Goal: Task Accomplishment & Management: Complete application form

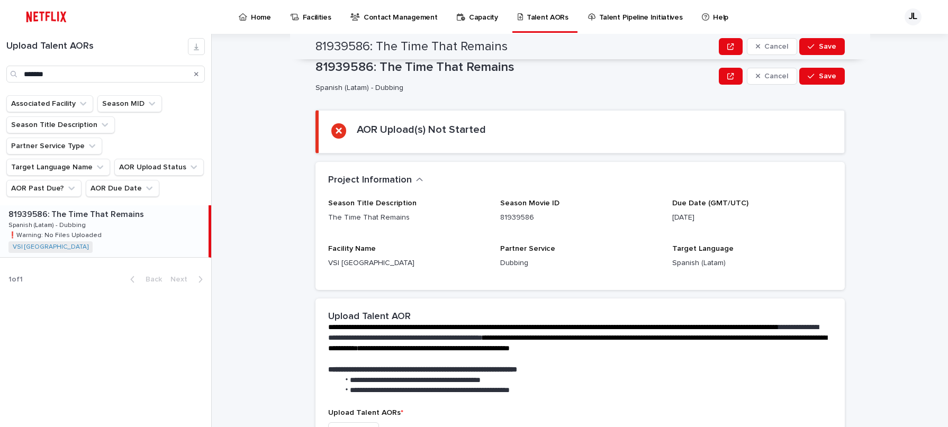
scroll to position [208, 0]
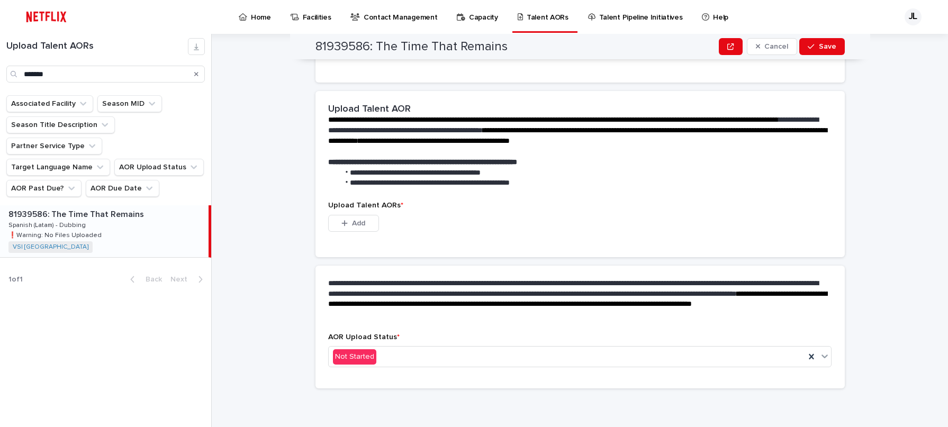
click at [196, 71] on icon "Search" at bounding box center [196, 74] width 4 height 6
click at [133, 76] on input "Search" at bounding box center [105, 74] width 199 height 17
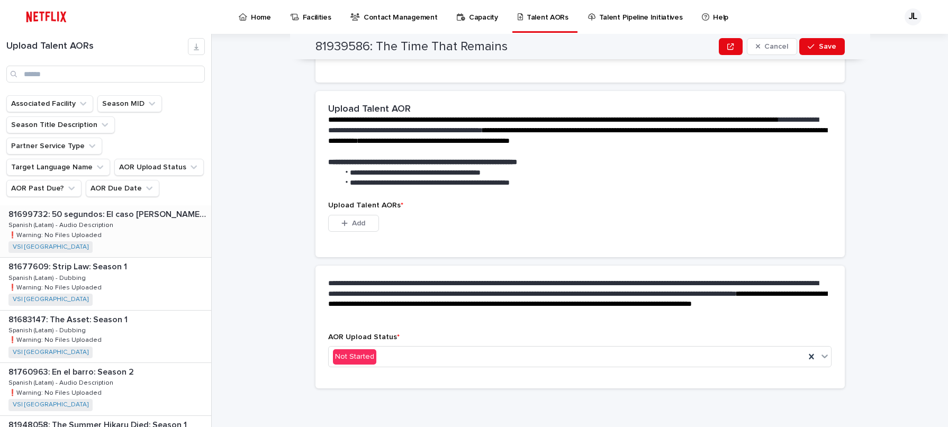
click at [107, 220] on p "Spanish (Latam) - Audio Description" at bounding box center [61, 225] width 107 height 10
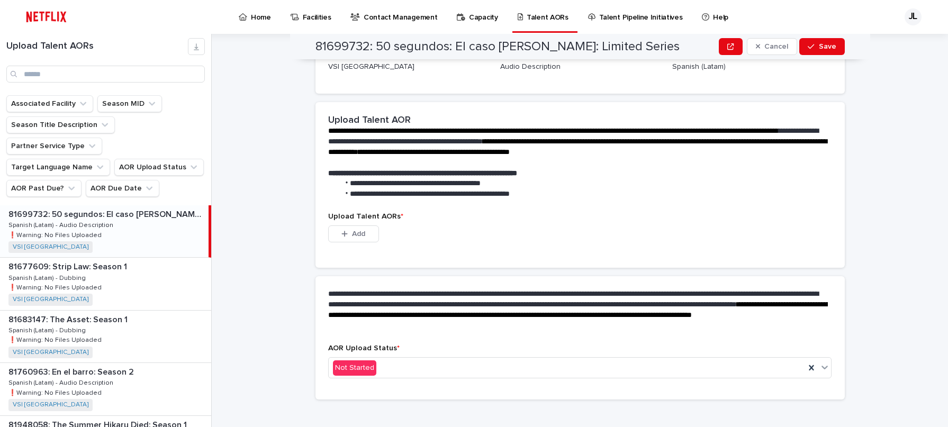
scroll to position [219, 0]
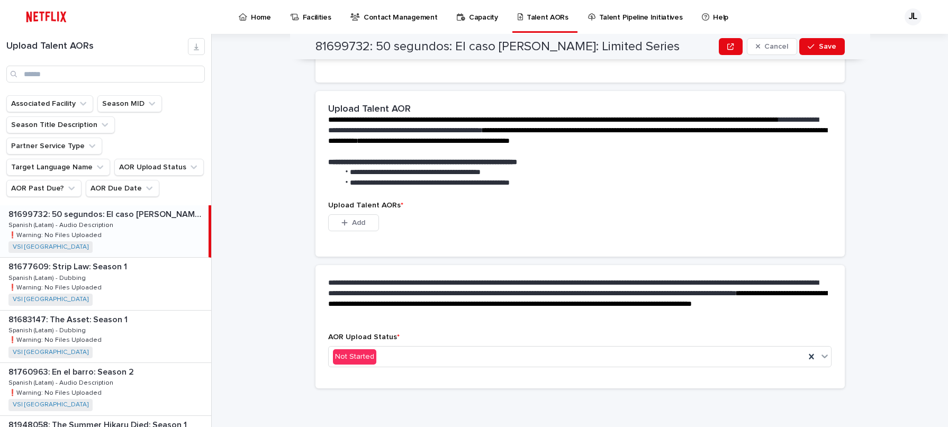
click at [97, 218] on div "81699732: 50 segundos: El caso [PERSON_NAME]: Limited Series 81699732: 50 segun…" at bounding box center [104, 231] width 209 height 52
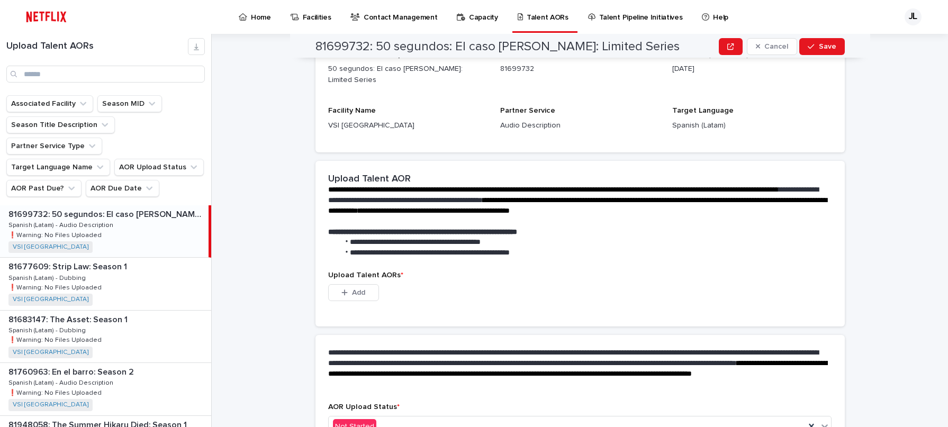
scroll to position [158, 0]
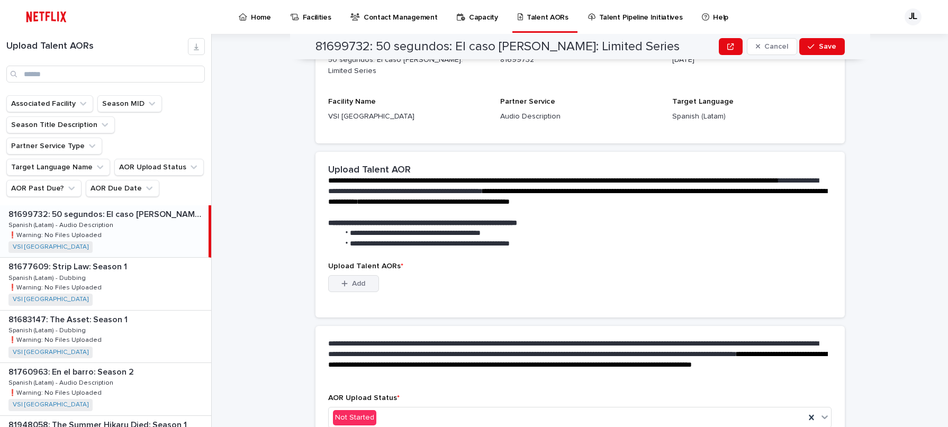
click at [352, 285] on span "Add" at bounding box center [358, 283] width 13 height 7
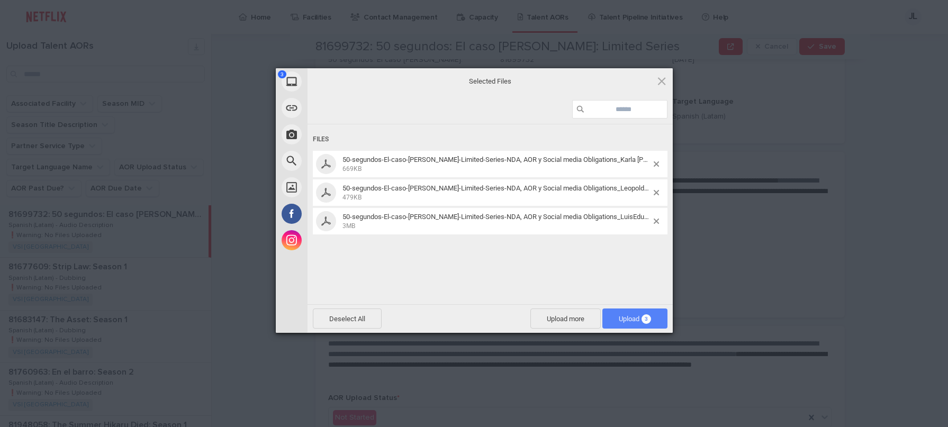
click at [621, 324] on span "Upload 3" at bounding box center [635, 319] width 65 height 20
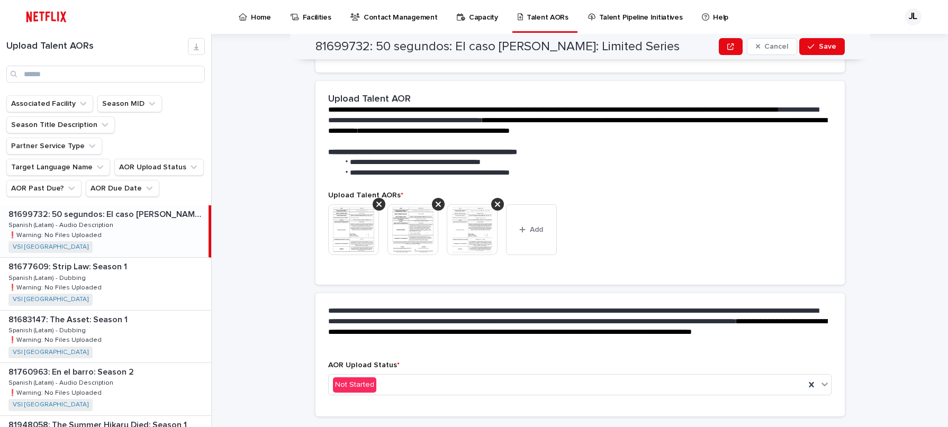
scroll to position [151, 0]
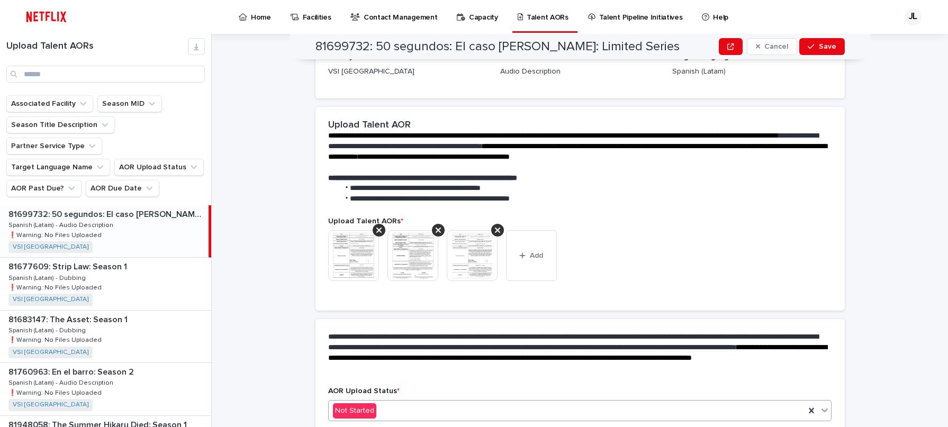
click at [820, 410] on icon at bounding box center [825, 410] width 11 height 11
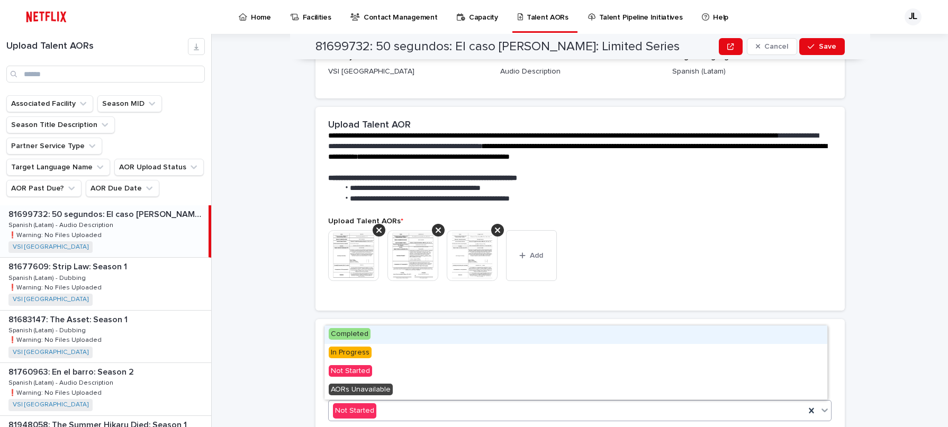
click at [352, 334] on span "Completed" at bounding box center [350, 334] width 42 height 12
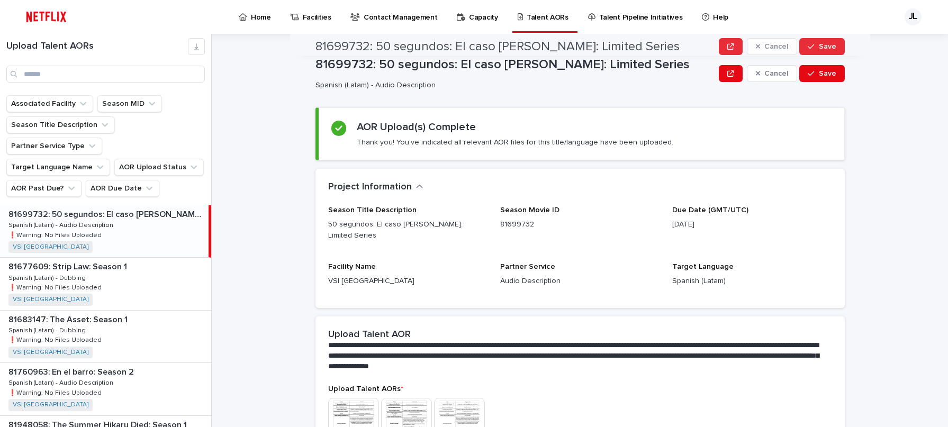
scroll to position [0, 0]
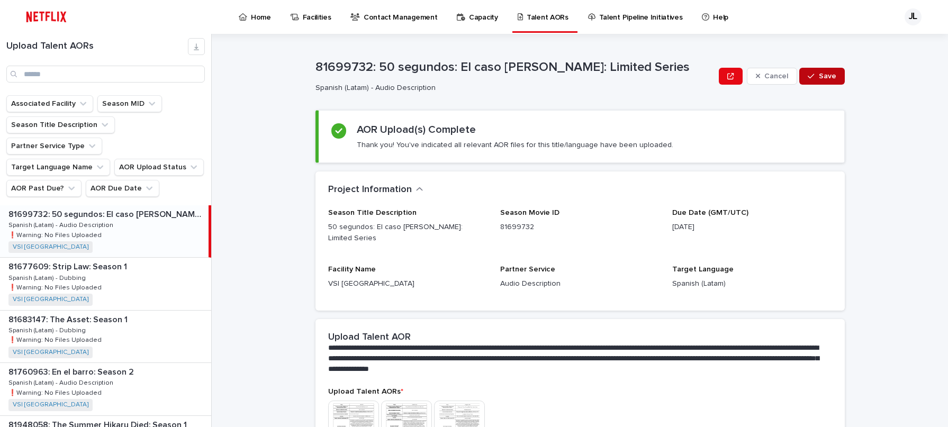
click at [819, 78] on span "Save" at bounding box center [827, 76] width 17 height 7
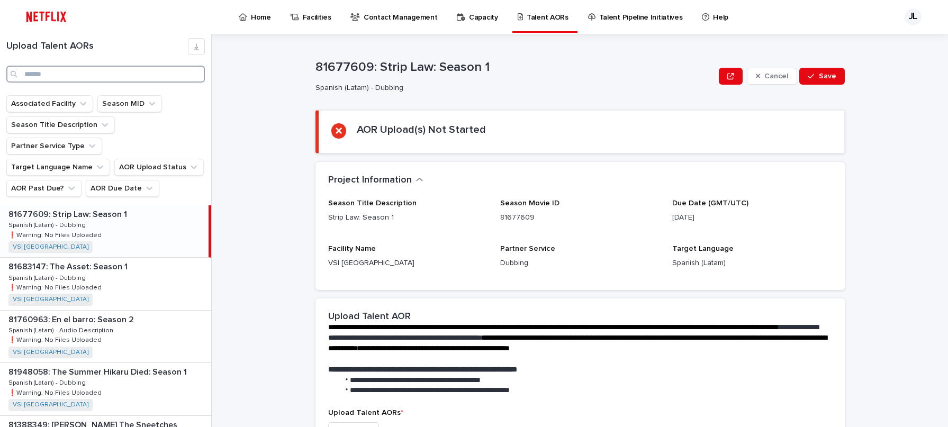
click at [69, 76] on input "Search" at bounding box center [105, 74] width 199 height 17
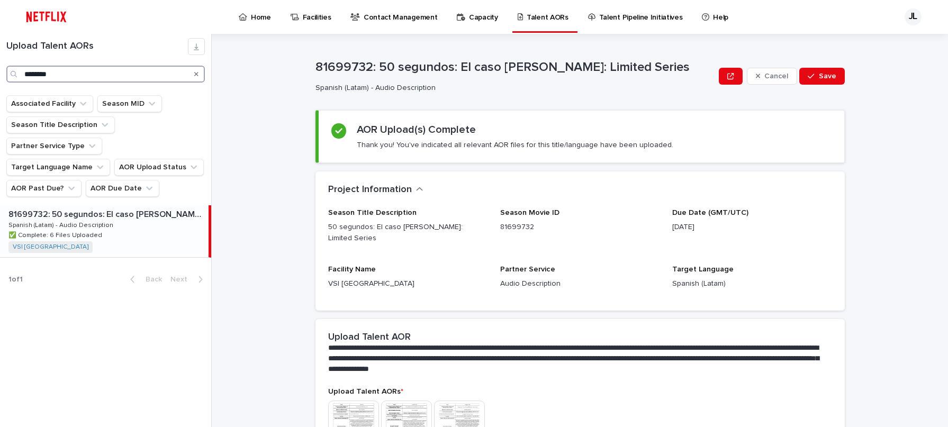
type input "********"
click at [83, 230] on p "✅ Complete: 6 Files Uploaded" at bounding box center [56, 235] width 96 height 10
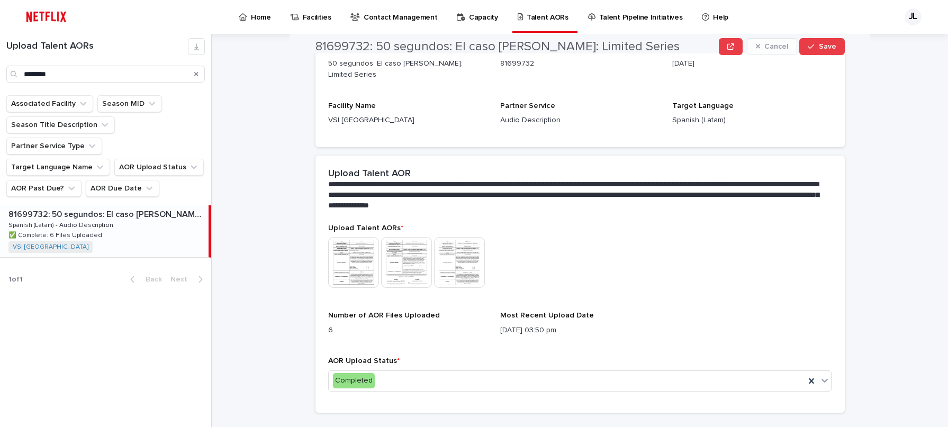
scroll to position [187, 0]
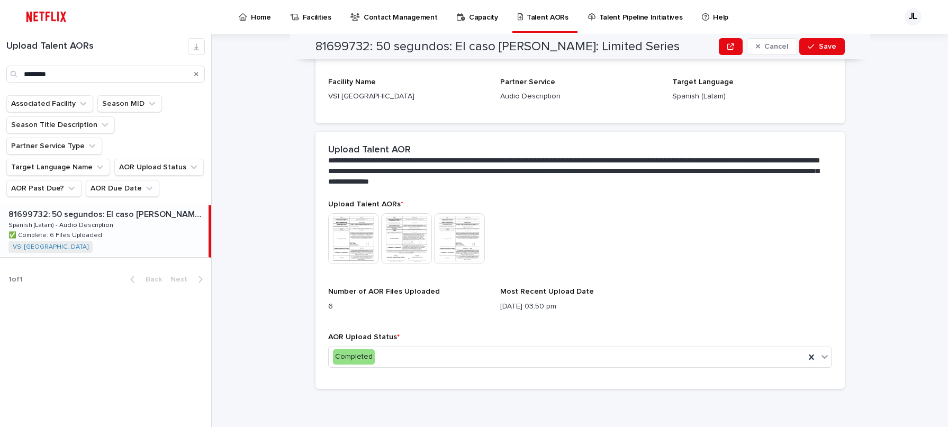
click at [468, 247] on img at bounding box center [459, 238] width 51 height 51
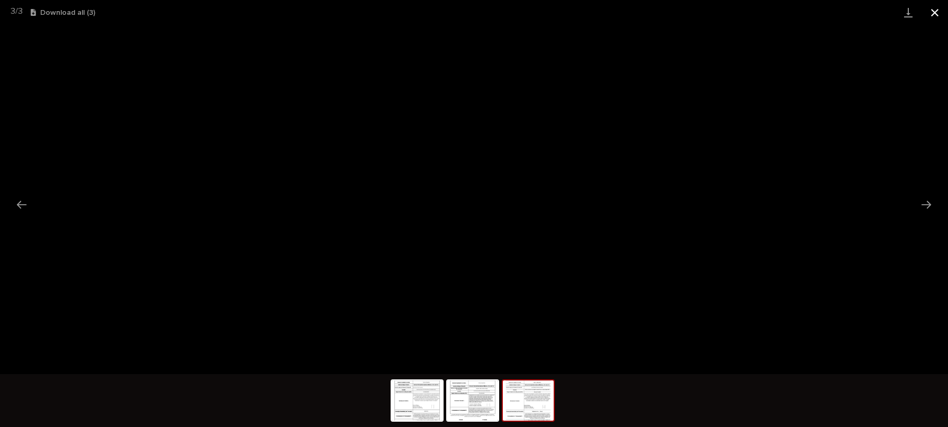
click at [939, 13] on button "Close gallery" at bounding box center [935, 12] width 26 height 25
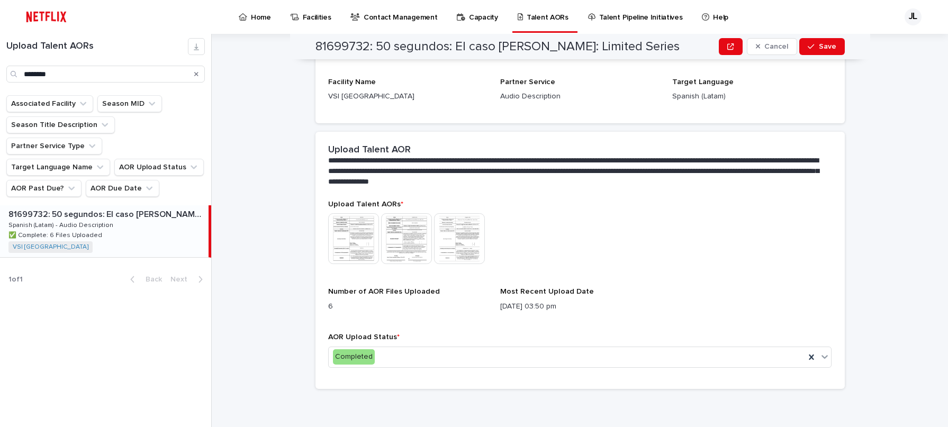
click at [612, 294] on p "Most Recent Upload Date" at bounding box center [579, 292] width 159 height 9
click at [194, 74] on icon "Search" at bounding box center [196, 74] width 4 height 6
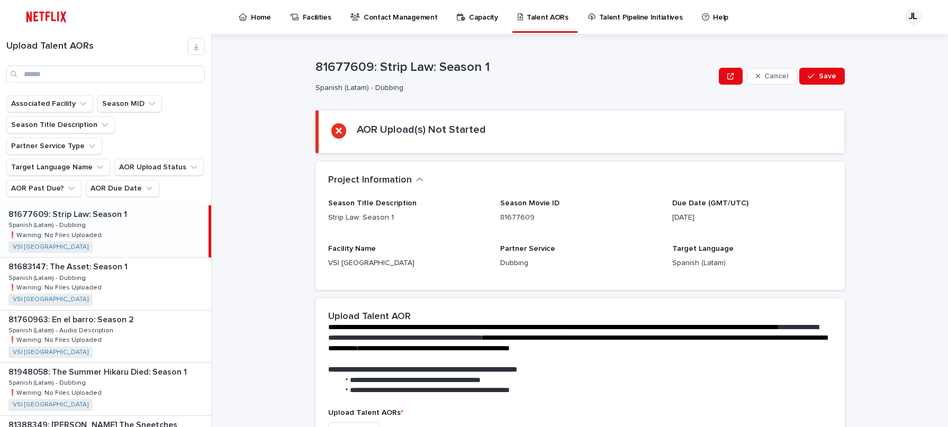
click at [913, 13] on div "JL" at bounding box center [913, 16] width 17 height 17
click at [895, 41] on p "Log Out" at bounding box center [903, 45] width 67 height 18
